Goal: Answer question/provide support

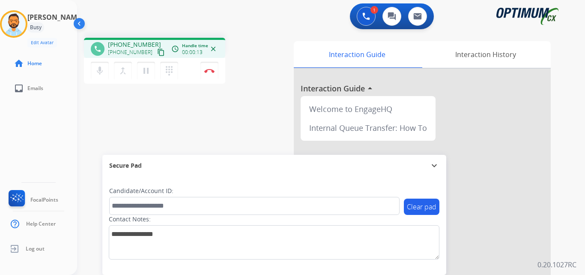
click at [157, 54] on mat-icon "content_copy" at bounding box center [161, 52] width 8 height 8
click at [227, 10] on div "1 Voice Interactions 0 Chat Interactions 0 Email Interactions" at bounding box center [325, 16] width 477 height 27
click at [209, 71] on img at bounding box center [209, 71] width 10 height 4
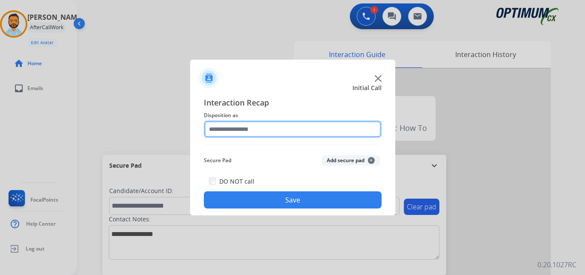
click at [297, 125] on input "text" at bounding box center [293, 128] width 178 height 17
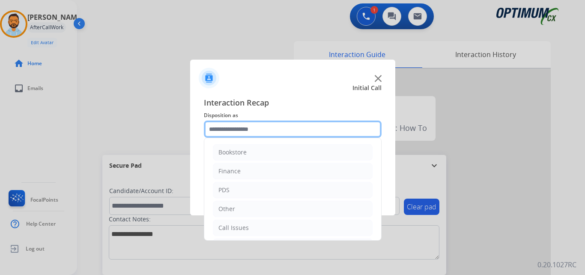
scroll to position [58, 0]
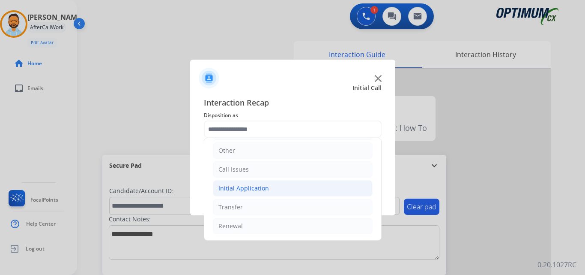
click at [272, 189] on li "Initial Application" at bounding box center [293, 188] width 160 height 16
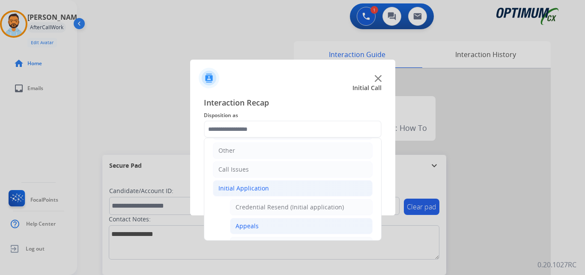
click at [256, 228] on div "Appeals" at bounding box center [247, 225] width 23 height 9
type input "*******"
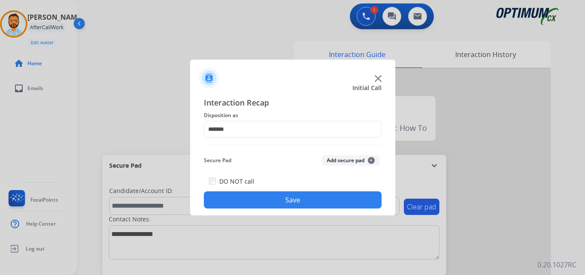
click at [271, 199] on button "Save" at bounding box center [293, 199] width 178 height 17
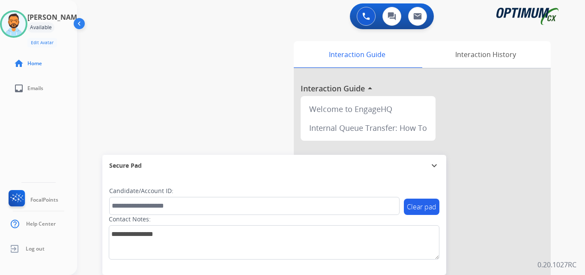
click at [99, 43] on div "swap_horiz Break voice bridge close_fullscreen Connect 3-Way Call merge_type Se…" at bounding box center [320, 209] width 487 height 357
click at [320, 191] on button "Accept" at bounding box center [338, 194] width 83 height 20
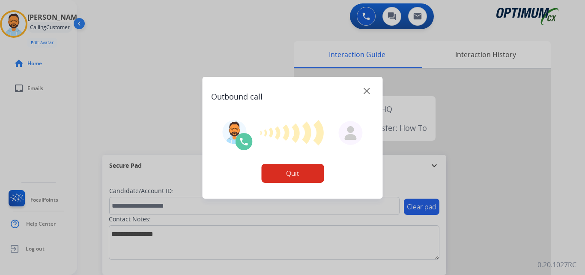
click at [585, 85] on div at bounding box center [292, 137] width 585 height 275
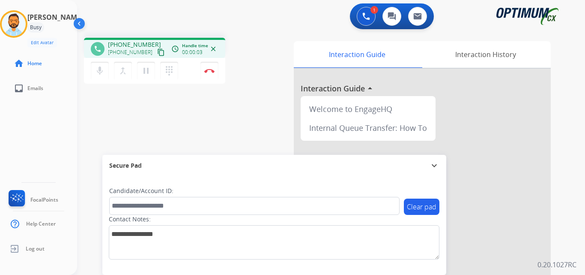
click at [157, 53] on mat-icon "content_copy" at bounding box center [161, 52] width 8 height 8
click at [211, 69] on img at bounding box center [209, 71] width 10 height 4
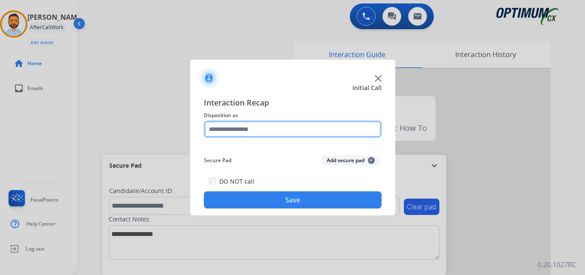
click at [298, 132] on input "text" at bounding box center [293, 128] width 178 height 17
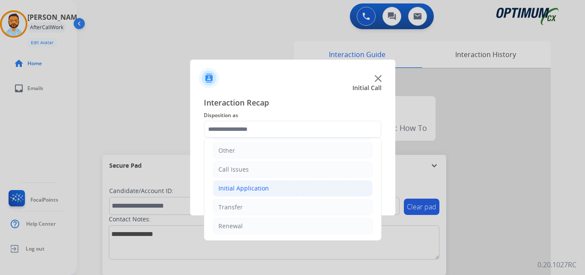
click at [274, 189] on li "Initial Application" at bounding box center [293, 188] width 160 height 16
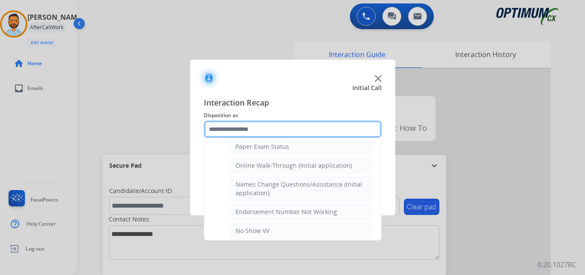
scroll to position [165, 0]
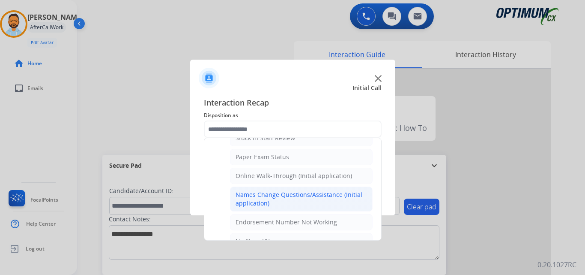
click at [290, 197] on div "Names Change Questions/Assistance (Initial application)" at bounding box center [301, 198] width 131 height 17
type input "**********"
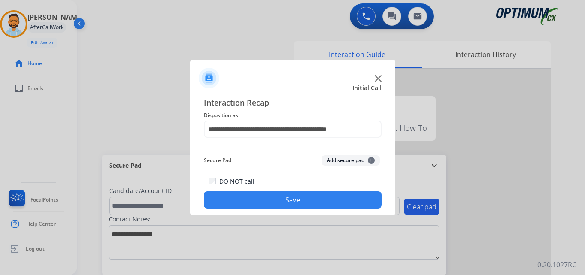
click at [276, 199] on button "Save" at bounding box center [293, 199] width 178 height 17
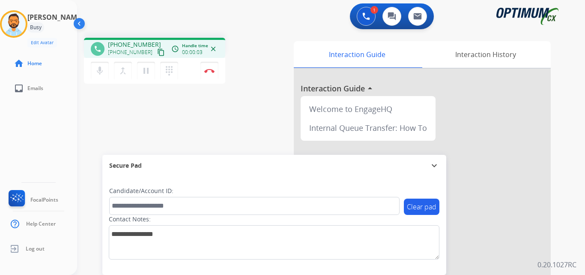
click at [157, 51] on mat-icon "content_copy" at bounding box center [161, 52] width 8 height 8
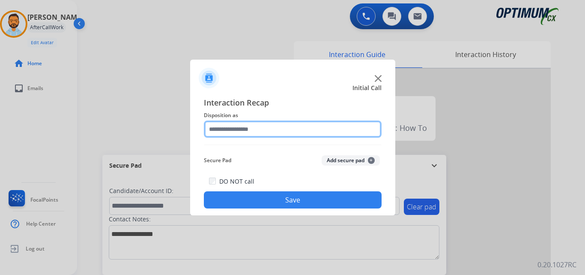
click at [272, 133] on input "text" at bounding box center [293, 128] width 178 height 17
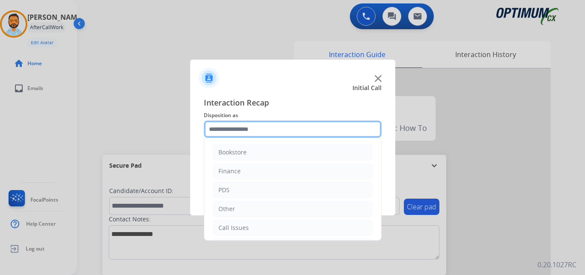
scroll to position [58, 0]
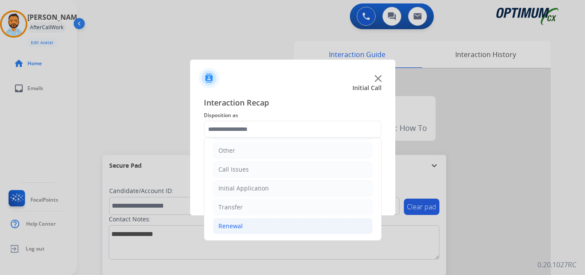
click at [244, 225] on li "Renewal" at bounding box center [293, 226] width 160 height 16
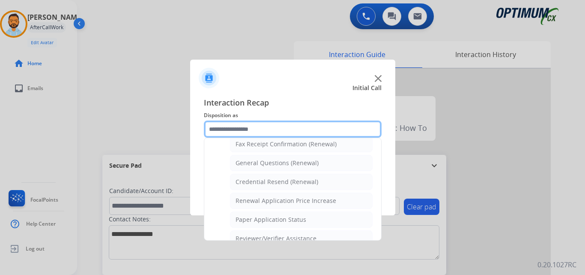
scroll to position [241, 0]
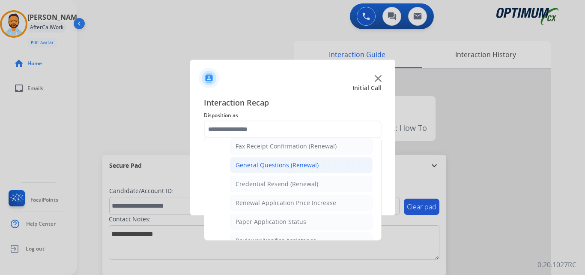
click at [285, 171] on li "General Questions (Renewal)" at bounding box center [301, 165] width 143 height 16
type input "**********"
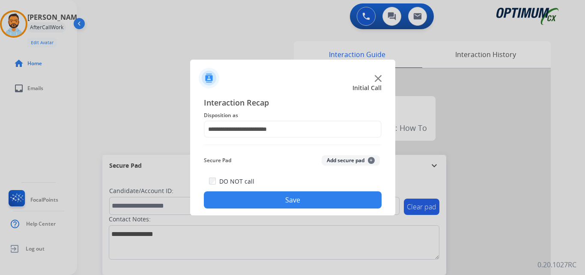
click at [287, 197] on button "Save" at bounding box center [293, 199] width 178 height 17
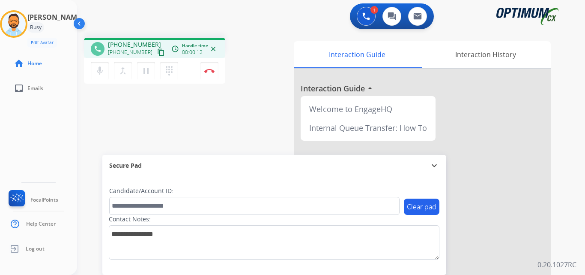
click at [157, 54] on mat-icon "content_copy" at bounding box center [161, 52] width 8 height 8
click at [211, 74] on button "Disconnect" at bounding box center [209, 71] width 18 height 18
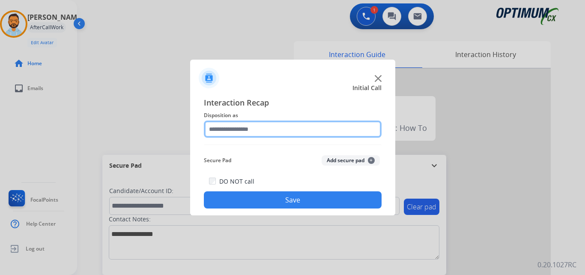
click at [304, 131] on input "text" at bounding box center [293, 128] width 178 height 17
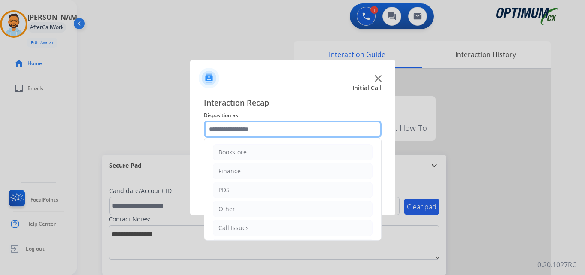
scroll to position [58, 0]
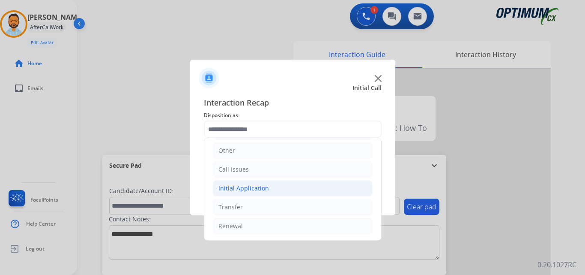
click at [263, 185] on div "Initial Application" at bounding box center [243, 188] width 51 height 9
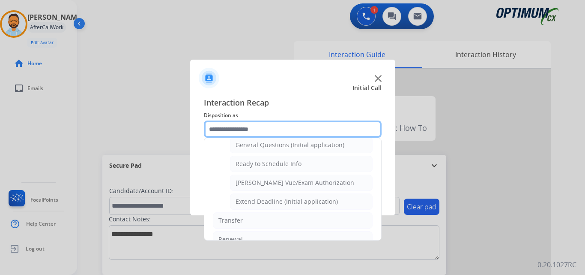
scroll to position [505, 0]
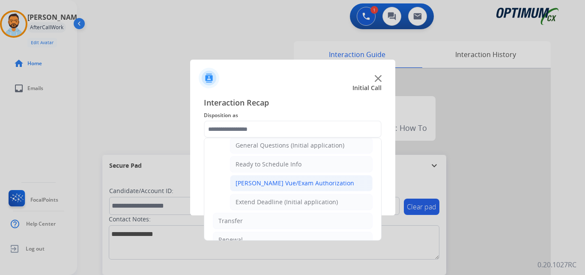
click at [313, 185] on div "[PERSON_NAME] Vue/Exam Authorization" at bounding box center [295, 183] width 119 height 9
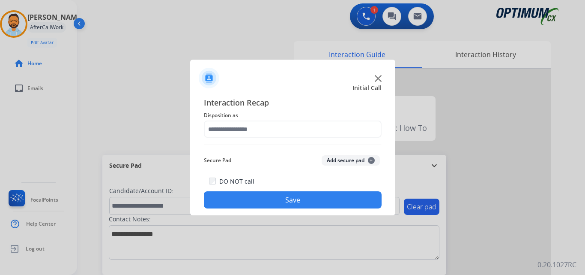
type input "**********"
click at [278, 205] on button "Save" at bounding box center [293, 199] width 178 height 17
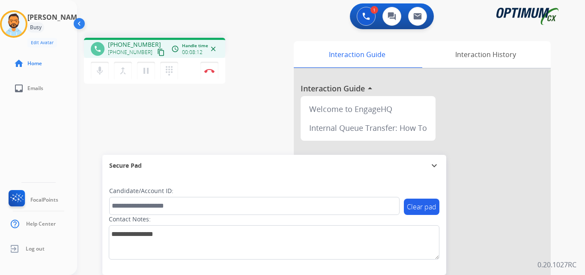
click at [109, 110] on div "phone [PHONE_NUMBER] [PHONE_NUMBER] content_copy access_time Call metrics Queue…" at bounding box center [320, 209] width 487 height 357
click at [210, 67] on button "Disconnect" at bounding box center [209, 71] width 18 height 18
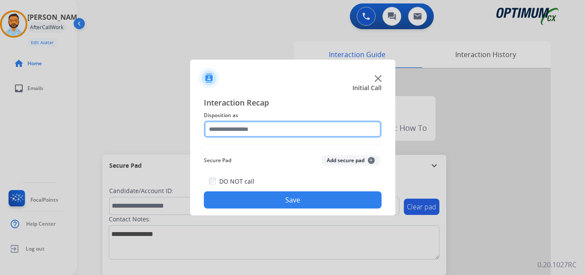
click at [293, 126] on input "text" at bounding box center [293, 128] width 178 height 17
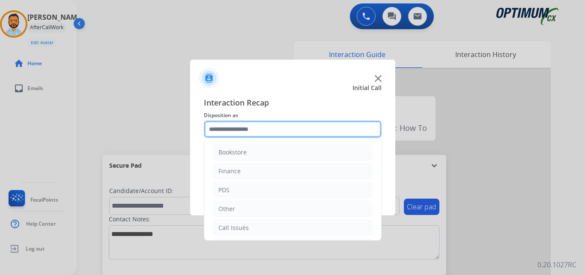
scroll to position [58, 0]
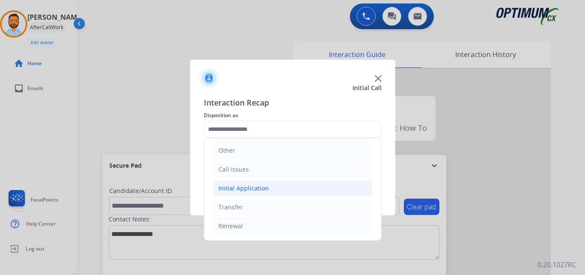
click at [263, 190] on div "Initial Application" at bounding box center [243, 188] width 51 height 9
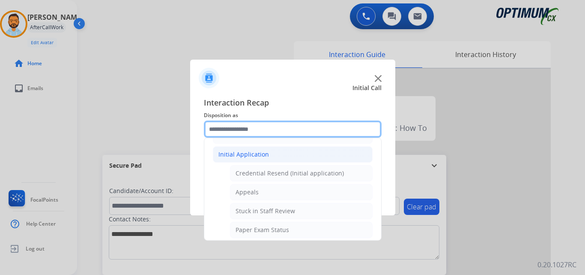
scroll to position [90, 0]
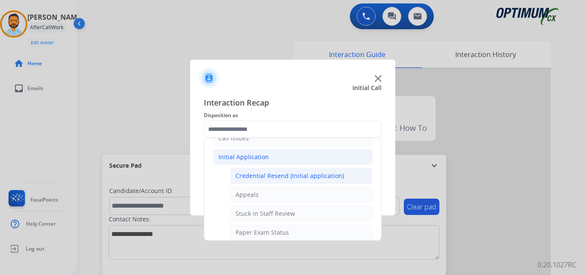
click at [279, 179] on div "Credential Resend (Initial application)" at bounding box center [290, 175] width 108 height 9
type input "**********"
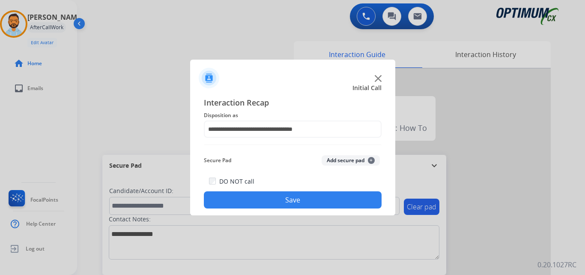
click at [273, 201] on button "Save" at bounding box center [293, 199] width 178 height 17
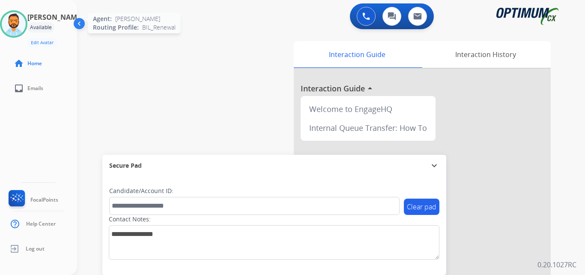
click at [26, 25] on img at bounding box center [14, 24] width 24 height 24
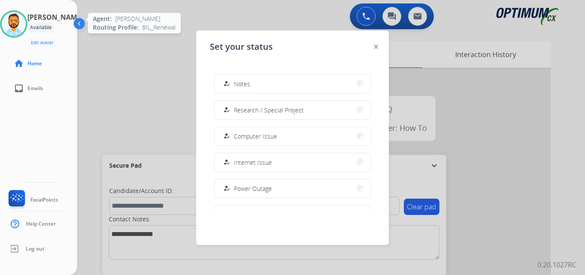
scroll to position [214, 0]
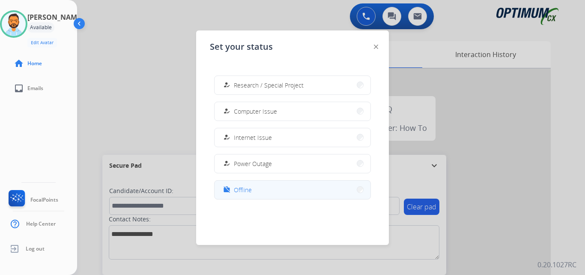
click at [241, 192] on span "Offline" at bounding box center [243, 189] width 18 height 9
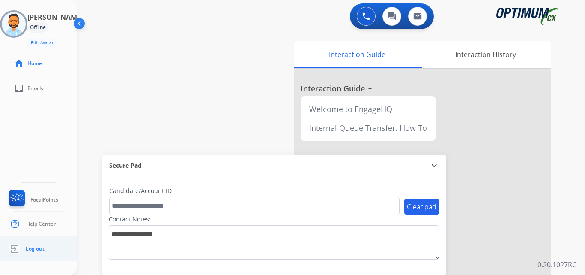
click at [29, 247] on span "Log out" at bounding box center [35, 248] width 19 height 7
